Goal: Task Accomplishment & Management: Complete application form

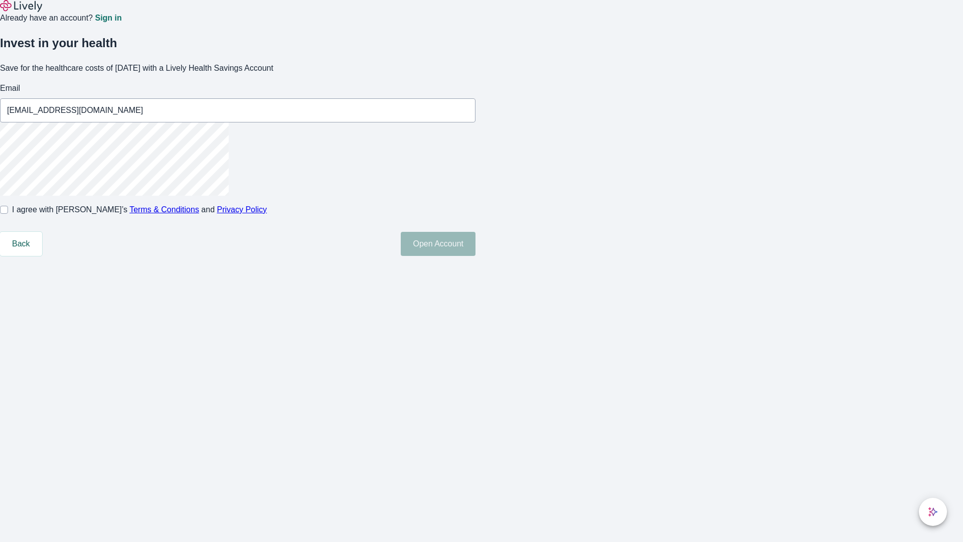
click at [8, 214] on input "I agree with Lively’s Terms & Conditions and Privacy Policy" at bounding box center [4, 210] width 8 height 8
checkbox input "true"
click at [476, 256] on button "Open Account" at bounding box center [438, 244] width 75 height 24
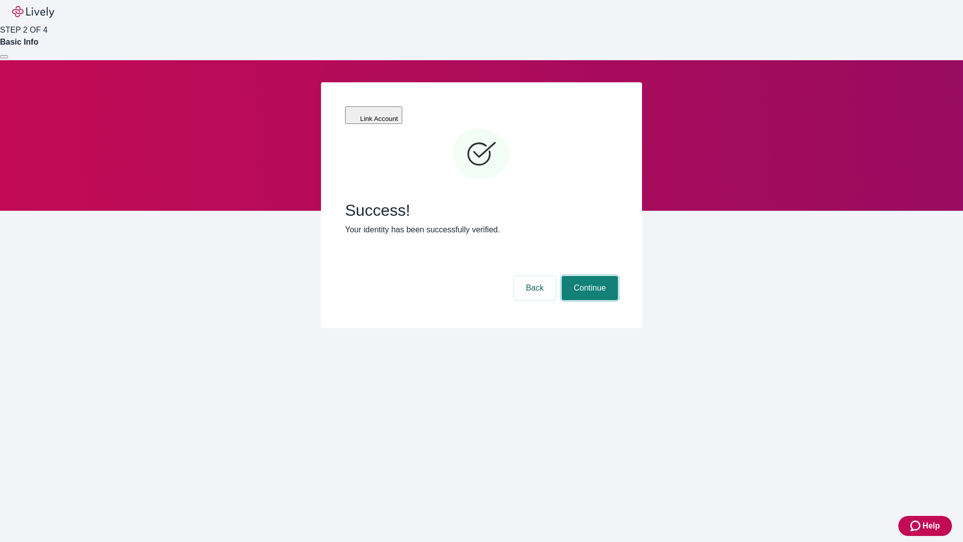
click at [588, 276] on button "Continue" at bounding box center [590, 288] width 56 height 24
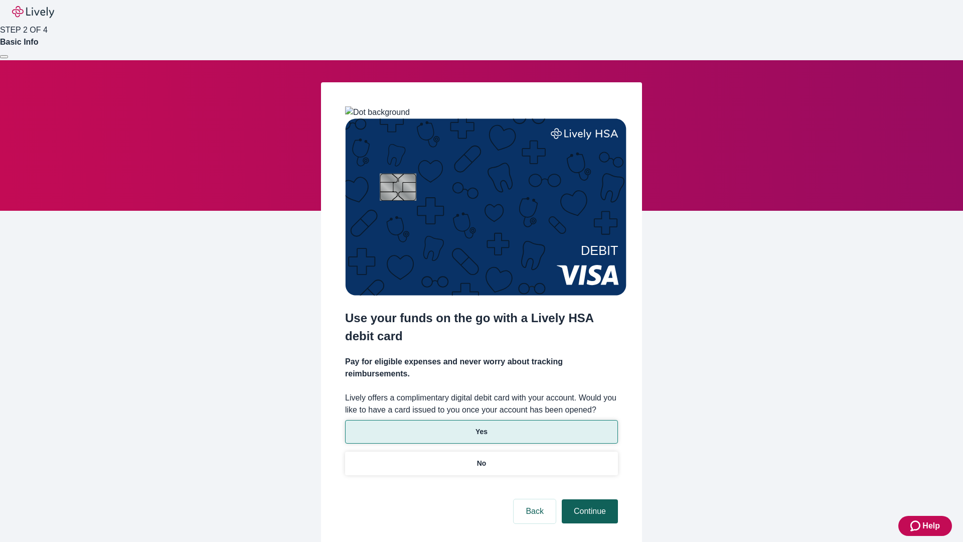
click at [481, 458] on p "No" at bounding box center [482, 463] width 10 height 11
click at [588, 499] on button "Continue" at bounding box center [590, 511] width 56 height 24
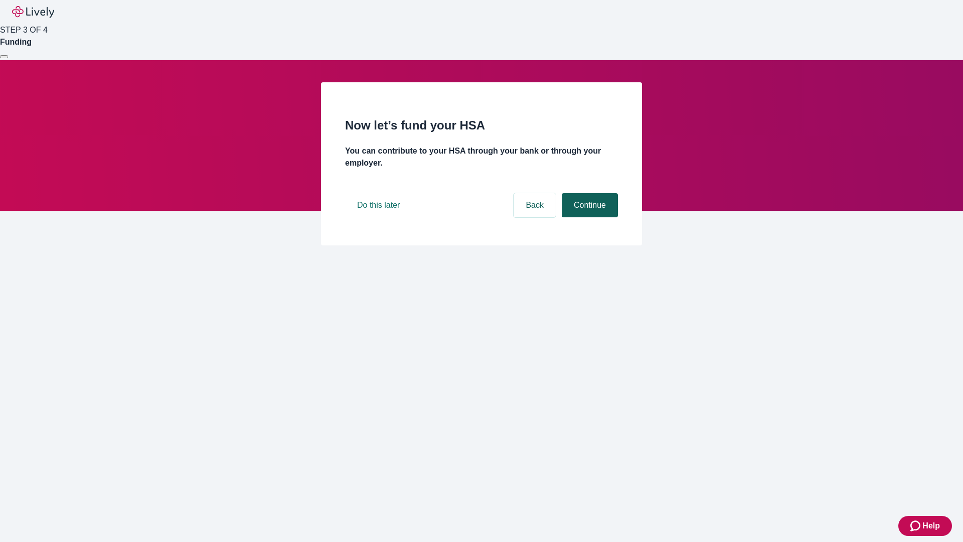
click at [588, 217] on button "Continue" at bounding box center [590, 205] width 56 height 24
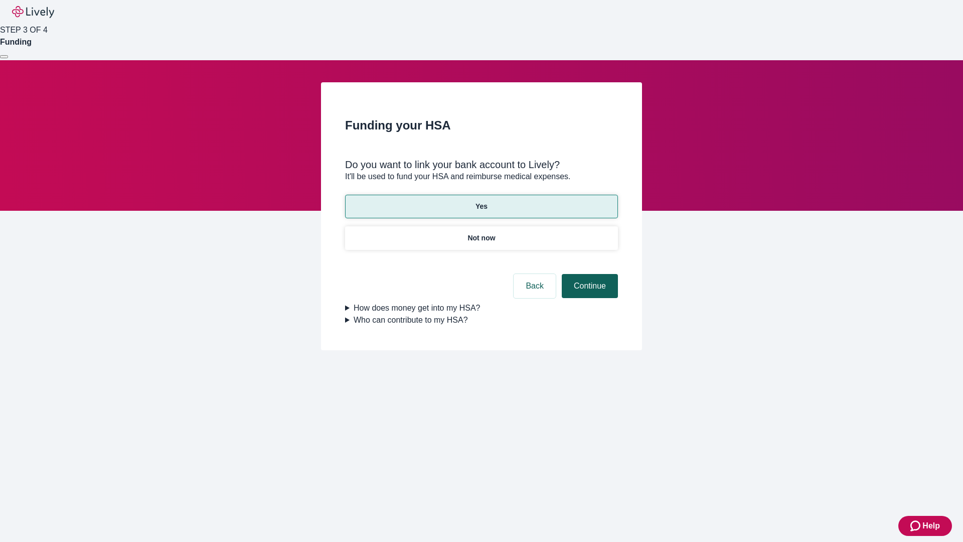
click at [588, 274] on button "Continue" at bounding box center [590, 286] width 56 height 24
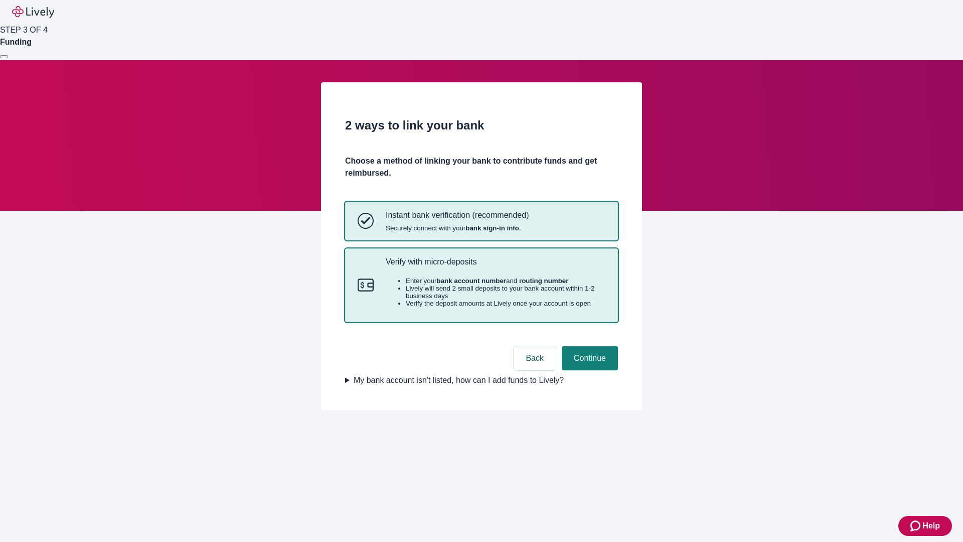
click at [495, 266] on p "Verify with micro-deposits" at bounding box center [496, 262] width 220 height 10
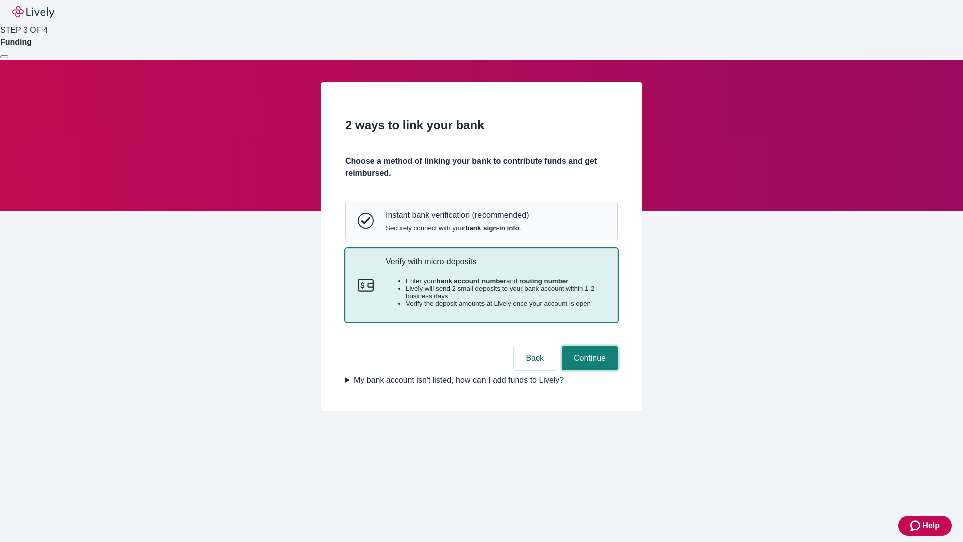
click at [588, 370] on button "Continue" at bounding box center [590, 358] width 56 height 24
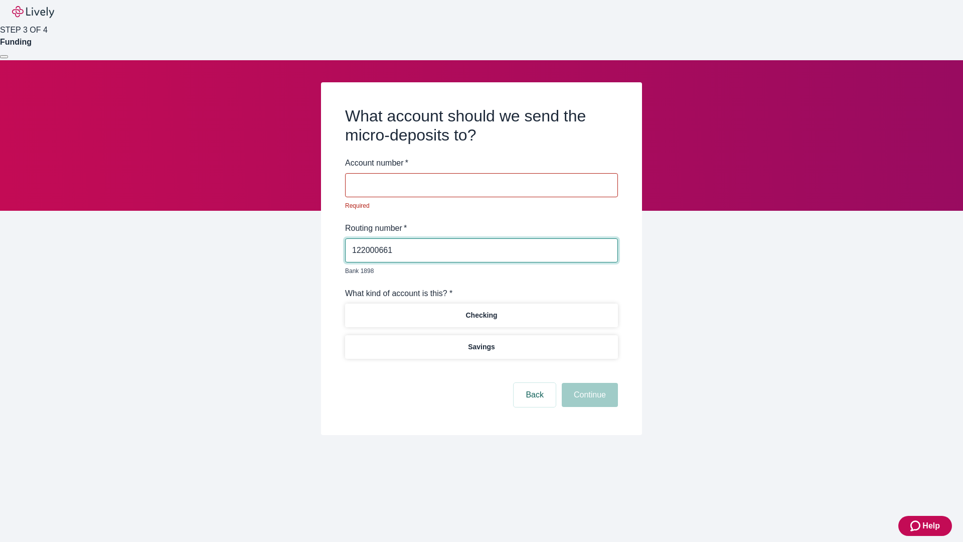
type input "122000661"
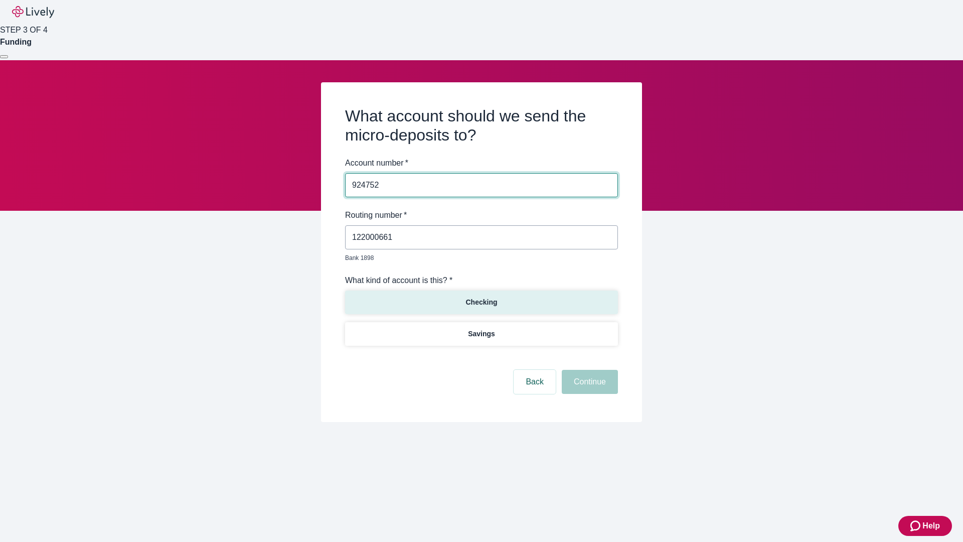
type input "924752"
click at [481, 297] on p "Checking" at bounding box center [481, 302] width 32 height 11
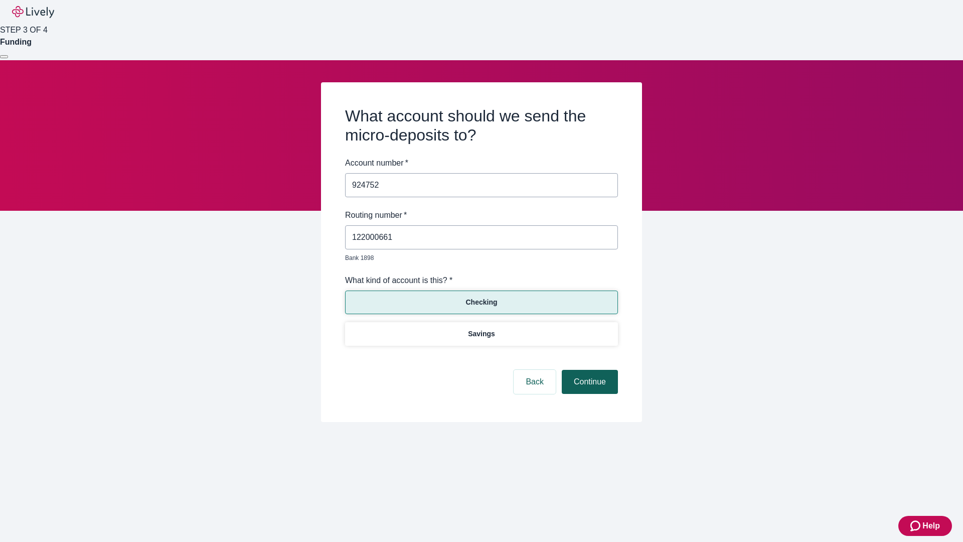
click at [588, 370] on button "Continue" at bounding box center [590, 382] width 56 height 24
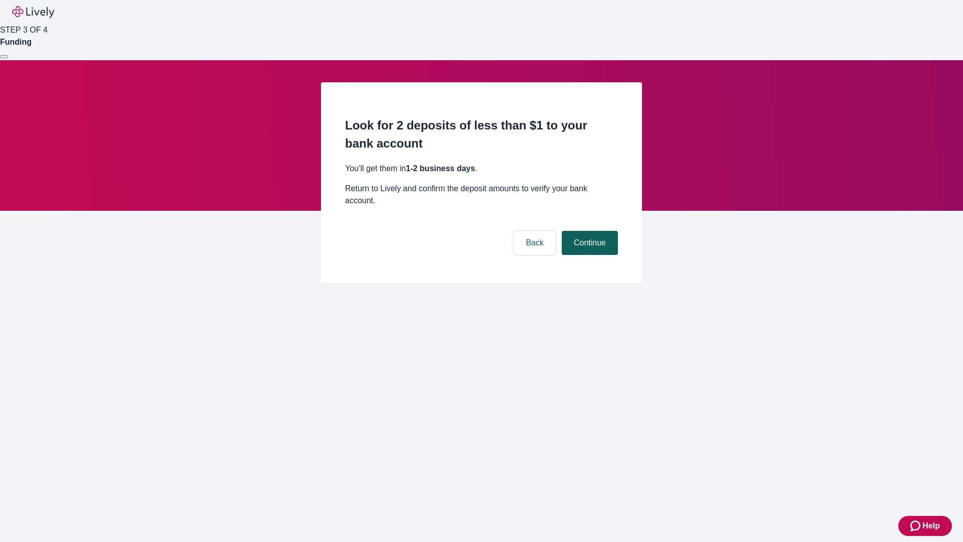
click at [588, 231] on button "Continue" at bounding box center [590, 243] width 56 height 24
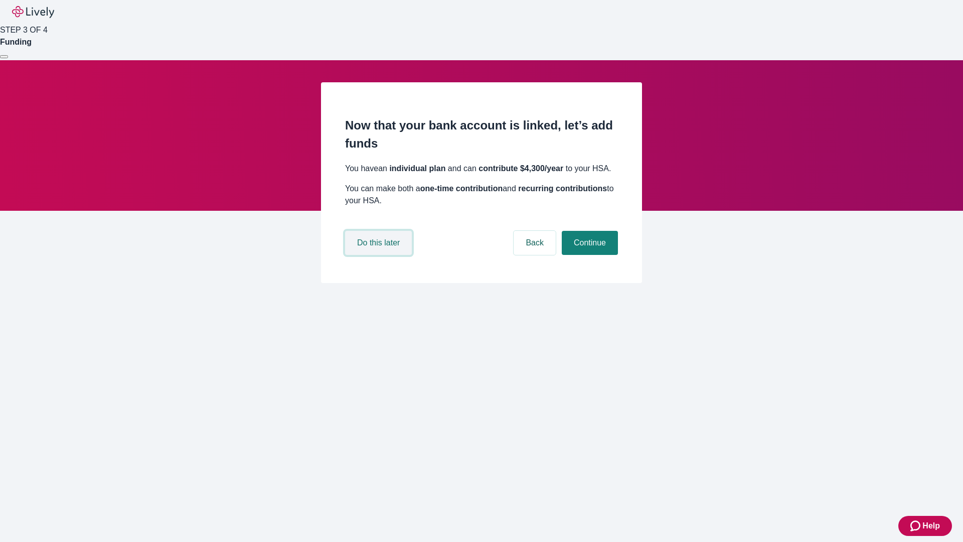
click at [380, 255] on button "Do this later" at bounding box center [378, 243] width 67 height 24
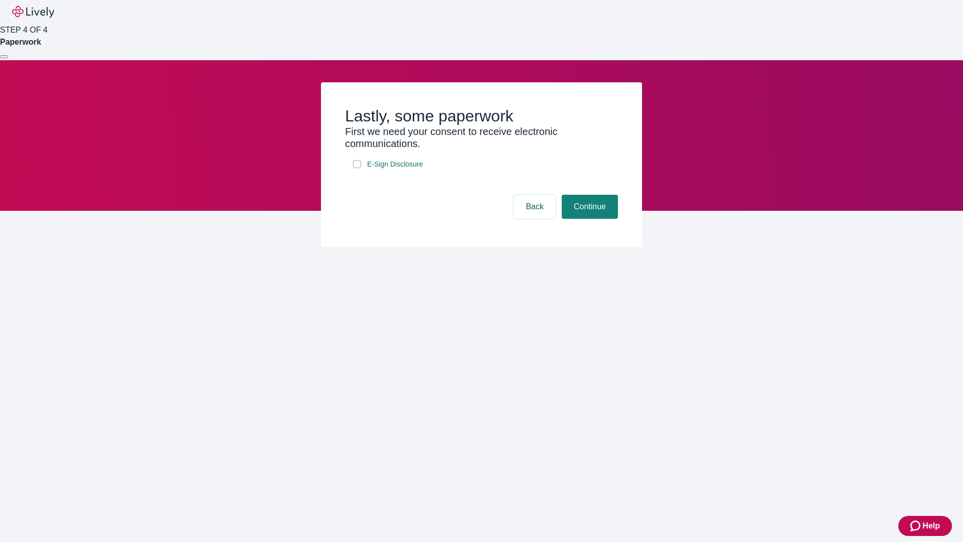
click at [357, 168] on input "E-Sign Disclosure" at bounding box center [357, 164] width 8 height 8
checkbox input "true"
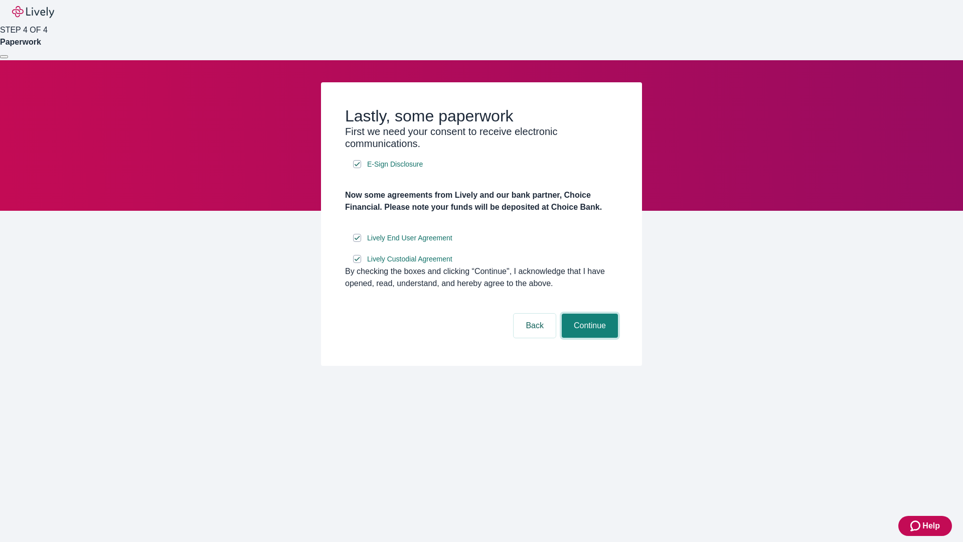
click at [588, 338] on button "Continue" at bounding box center [590, 325] width 56 height 24
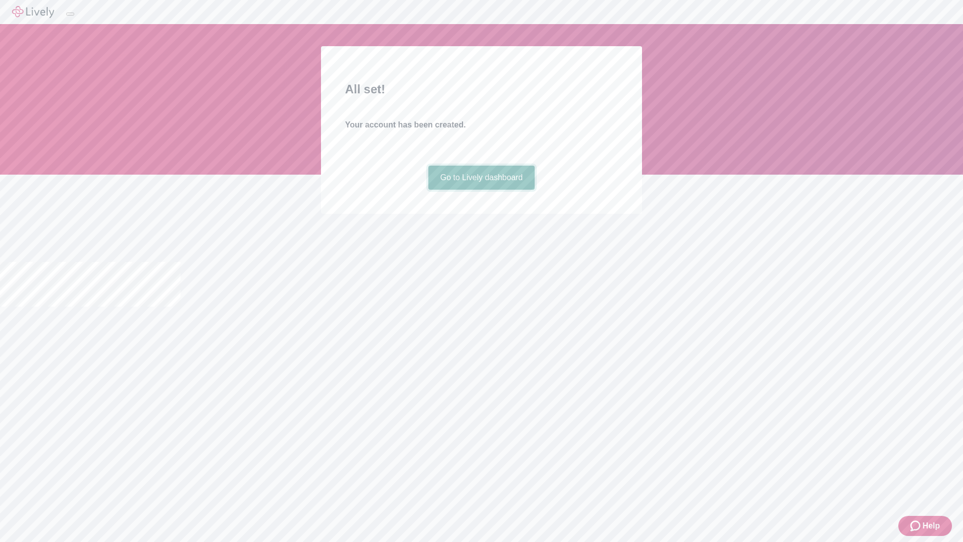
click at [481, 190] on link "Go to Lively dashboard" at bounding box center [481, 178] width 107 height 24
